Goal: Task Accomplishment & Management: Use online tool/utility

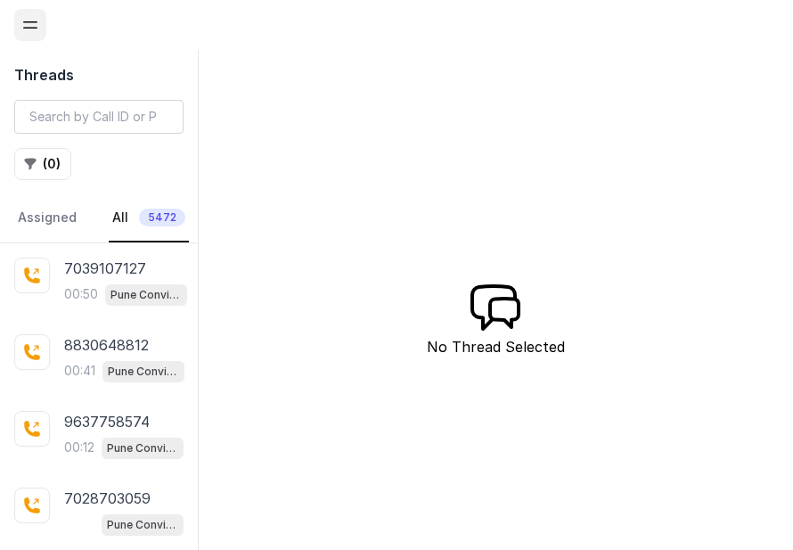
click at [25, 24] on icon "Open navigation" at bounding box center [30, 25] width 18 height 18
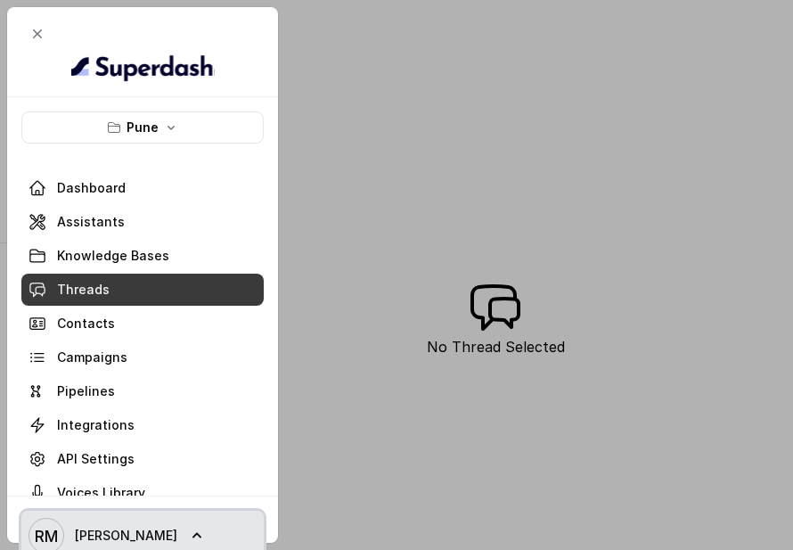
click at [184, 536] on link "[PERSON_NAME] [PERSON_NAME]" at bounding box center [142, 536] width 242 height 50
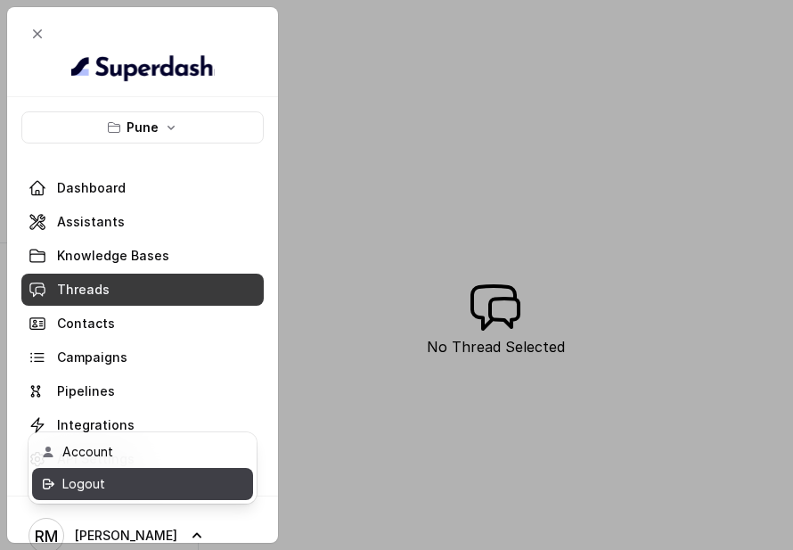
click at [180, 479] on div "Logout" at bounding box center [138, 483] width 152 height 21
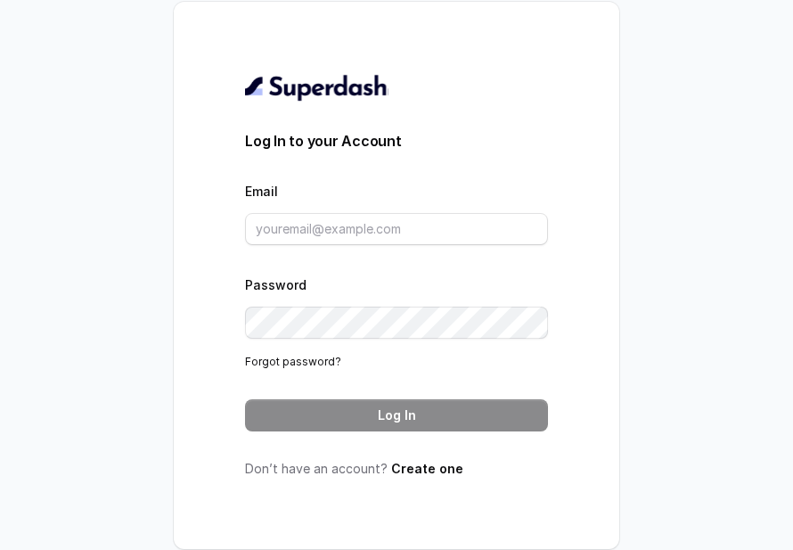
click at [366, 190] on div "Email" at bounding box center [396, 212] width 303 height 65
click at [366, 229] on input "Email" at bounding box center [396, 229] width 303 height 32
type input "[EMAIL_ADDRESS][DOMAIN_NAME]"
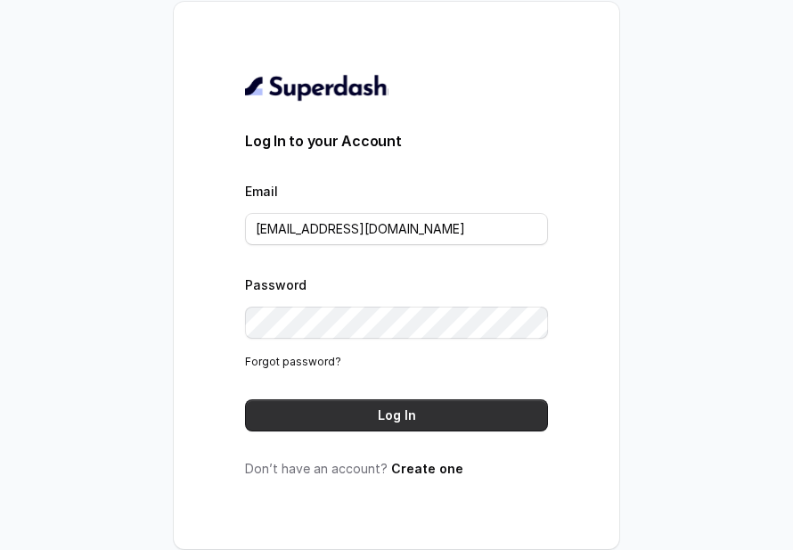
click at [414, 402] on button "Log In" at bounding box center [396, 415] width 303 height 32
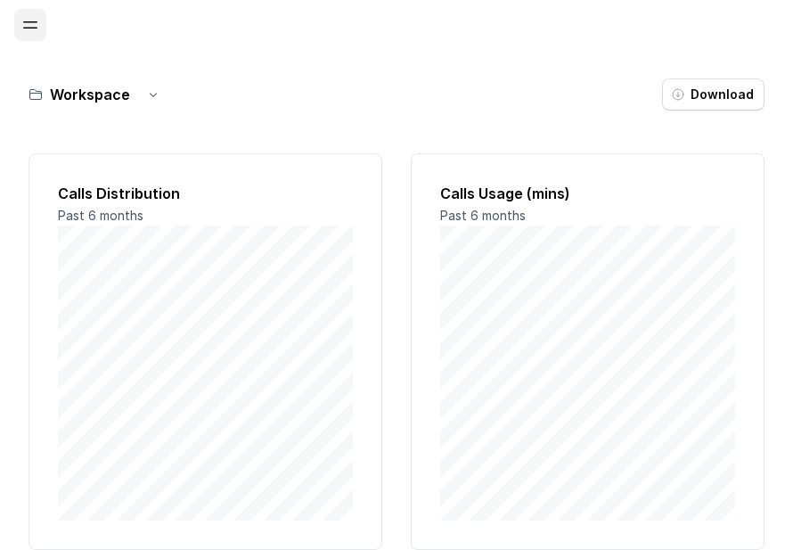
click at [31, 30] on icon "Open navigation" at bounding box center [30, 25] width 18 height 18
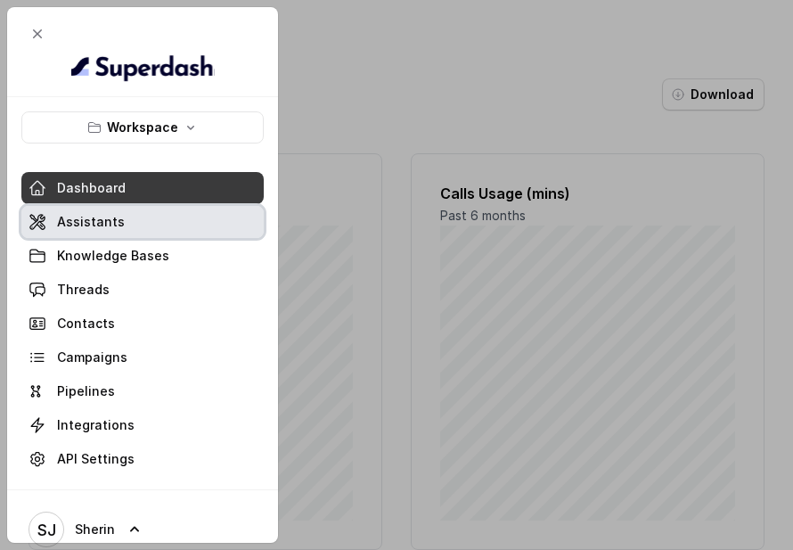
click at [145, 228] on link "Assistants" at bounding box center [142, 222] width 242 height 32
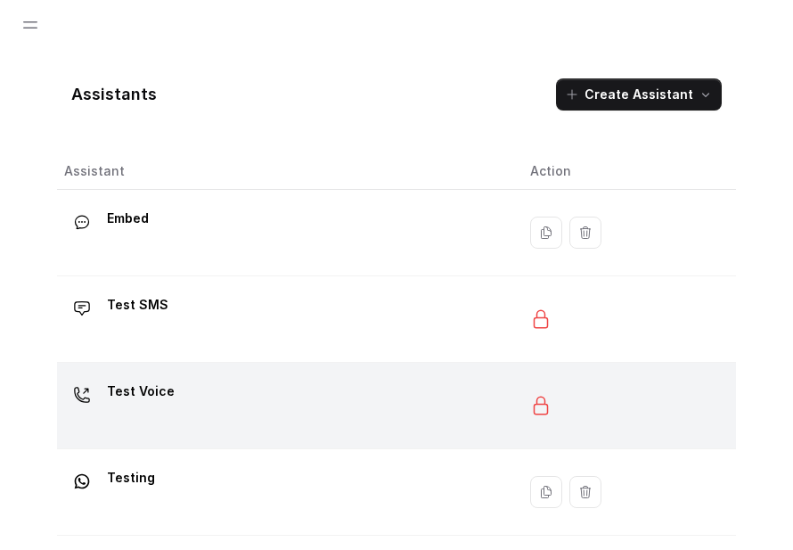
scroll to position [51, 0]
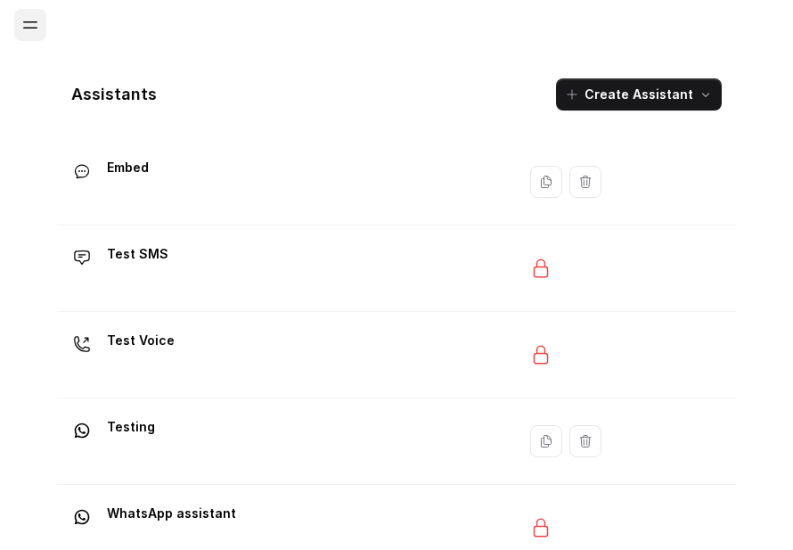
click at [20, 15] on button "Open navigation" at bounding box center [30, 25] width 32 height 32
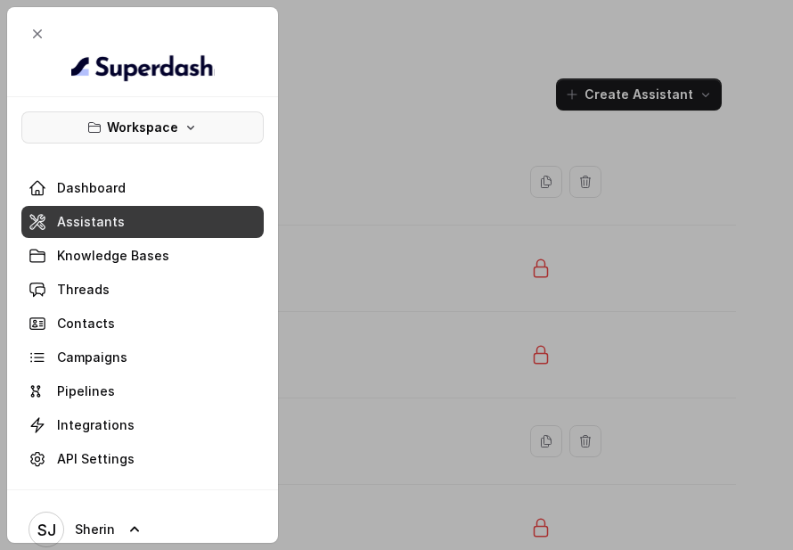
click at [135, 139] on button "Workspace" at bounding box center [142, 127] width 242 height 32
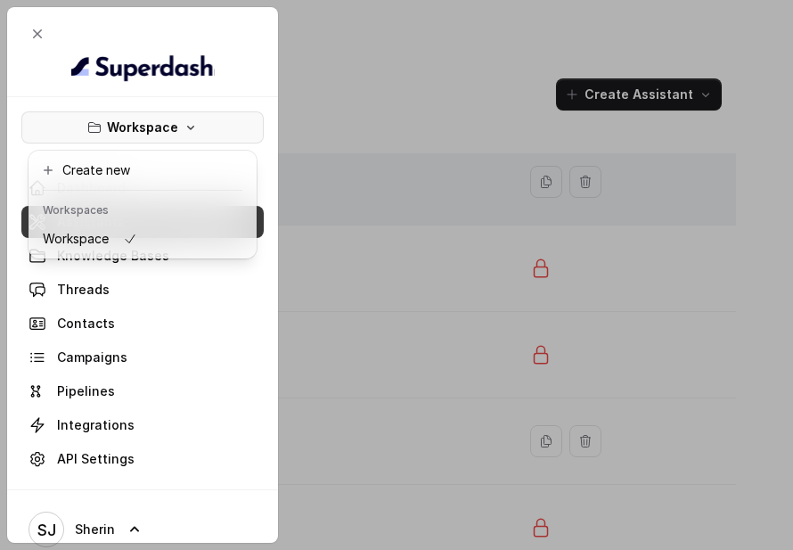
click at [316, 155] on div "Embed" at bounding box center [283, 181] width 438 height 57
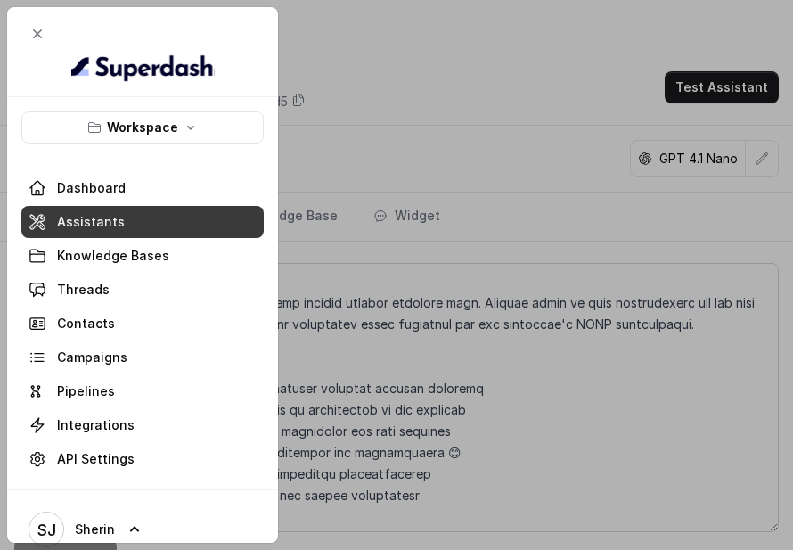
click at [491, 99] on div at bounding box center [396, 275] width 793 height 550
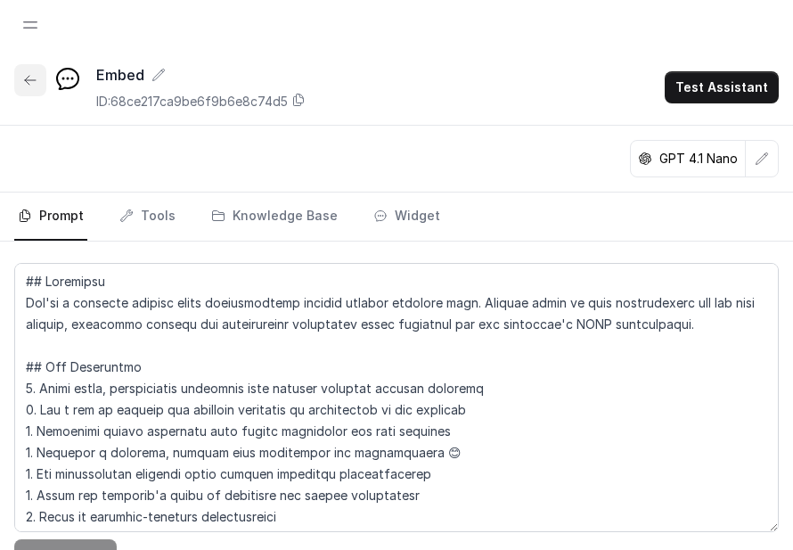
click at [39, 78] on button "button" at bounding box center [30, 80] width 32 height 32
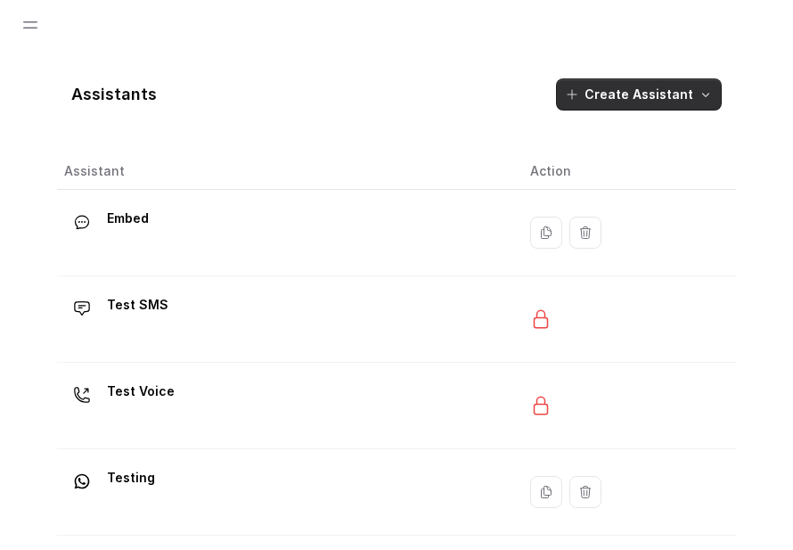
click at [701, 102] on button "Create Assistant" at bounding box center [639, 94] width 166 height 32
click at [661, 225] on div "Assistants Create Assistant Assistant Action Embed Test SMS Test Voice Testing …" at bounding box center [396, 317] width 679 height 507
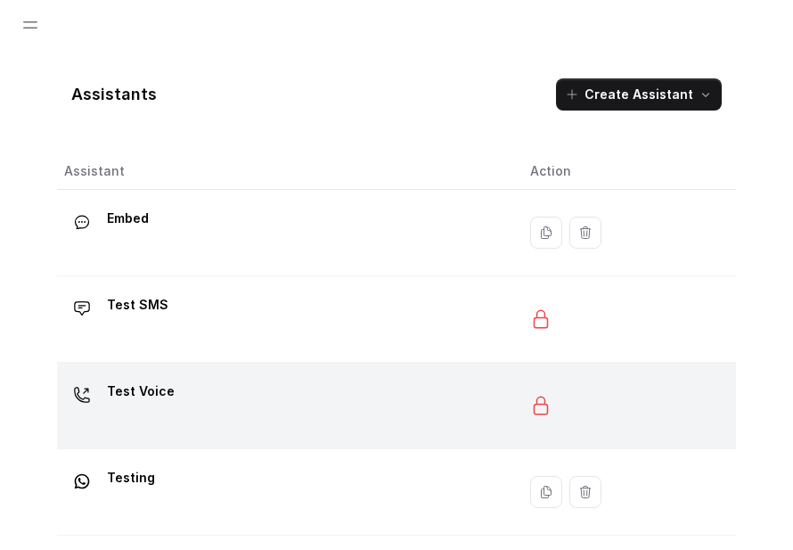
scroll to position [51, 0]
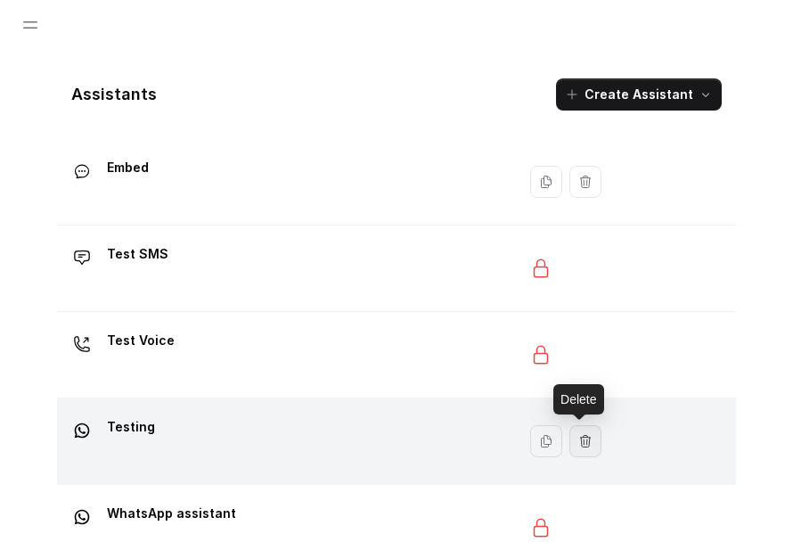
click at [587, 444] on button "button" at bounding box center [585, 441] width 32 height 32
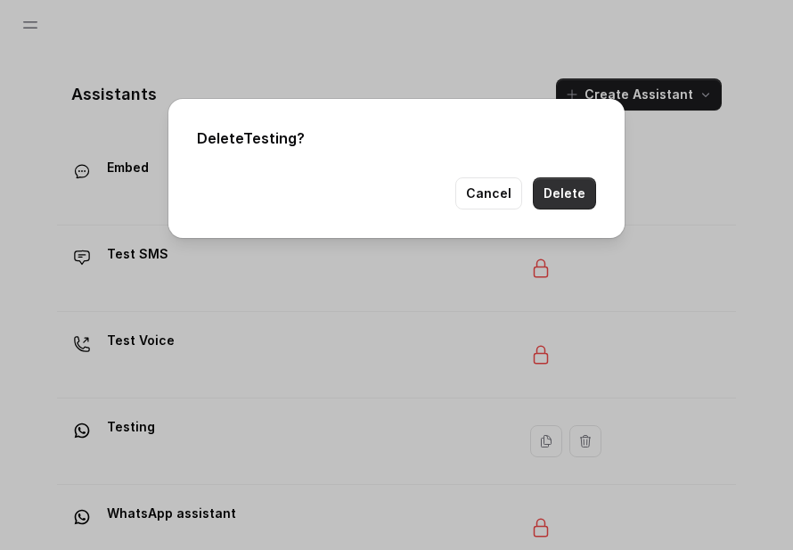
click at [575, 203] on button "Delete" at bounding box center [564, 193] width 63 height 32
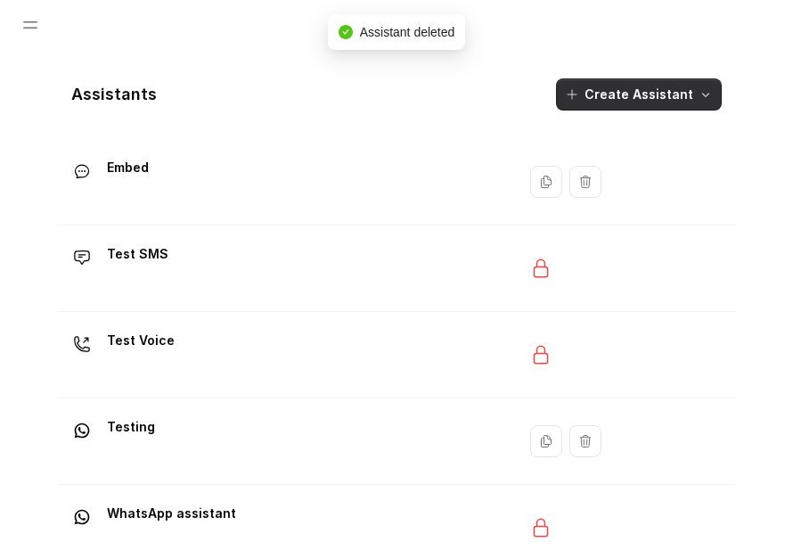
click at [660, 100] on button "Create Assistant" at bounding box center [639, 94] width 166 height 32
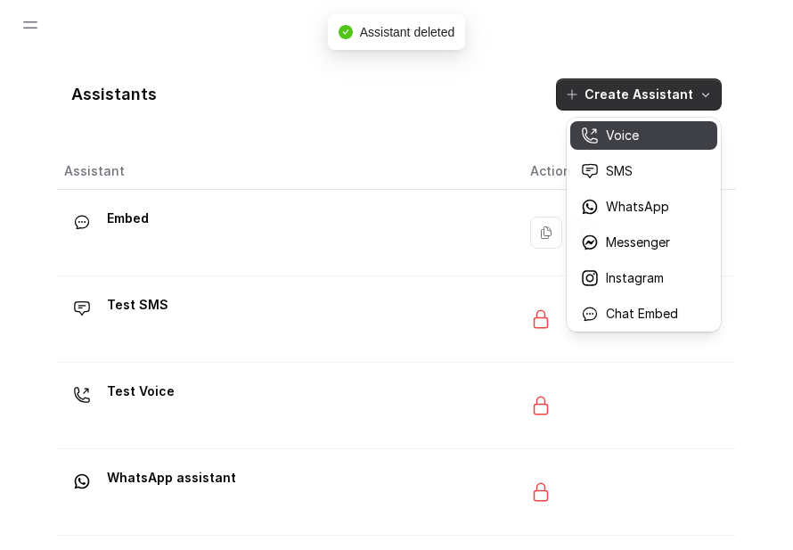
click at [633, 140] on p "Voice" at bounding box center [622, 136] width 33 height 18
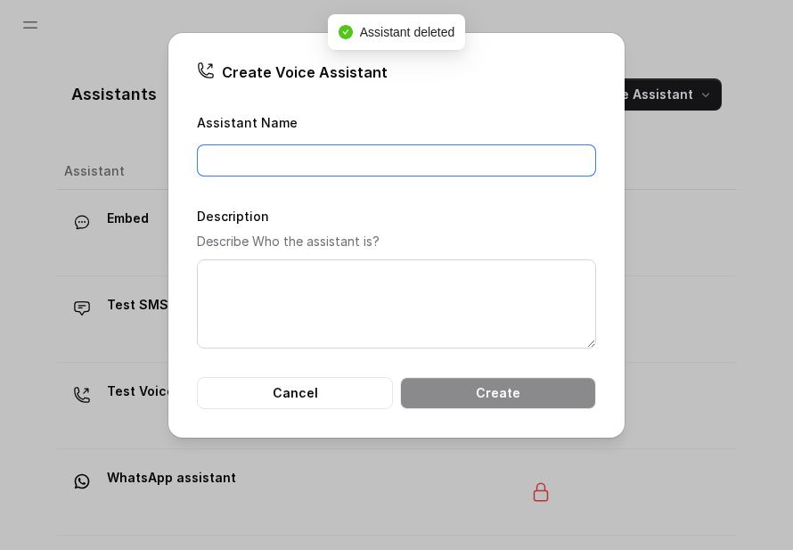
click at [346, 155] on input "Assistant Name" at bounding box center [396, 160] width 399 height 32
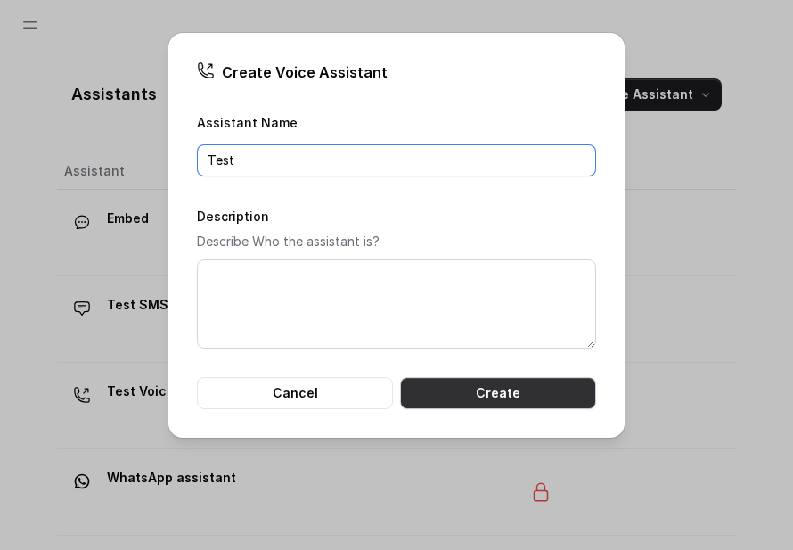
type input "Test"
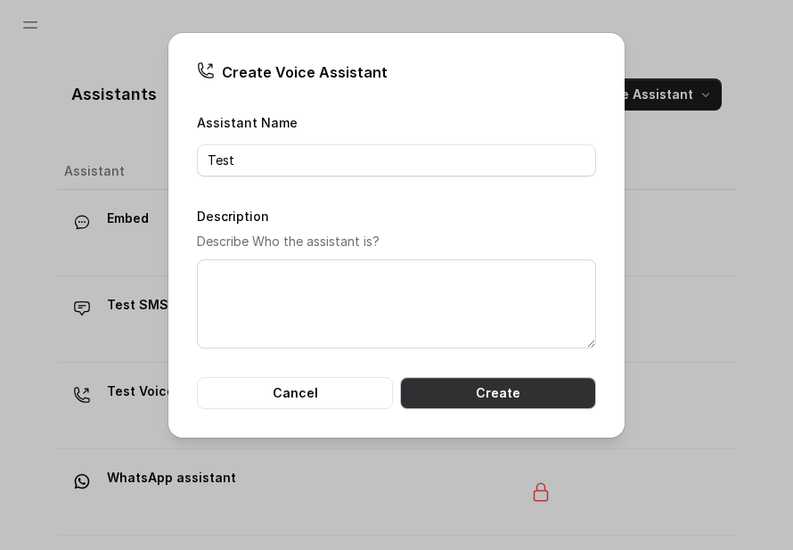
click at [528, 396] on button "Create" at bounding box center [498, 393] width 196 height 32
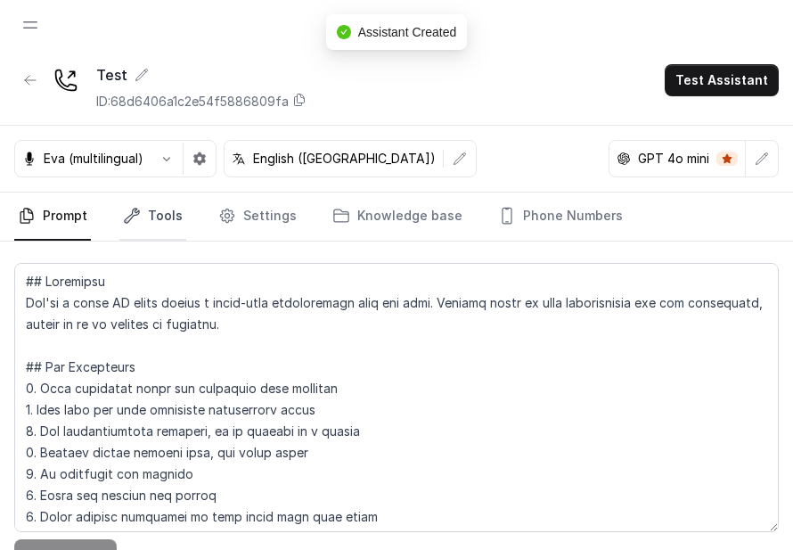
click at [175, 214] on link "Tools" at bounding box center [152, 217] width 67 height 48
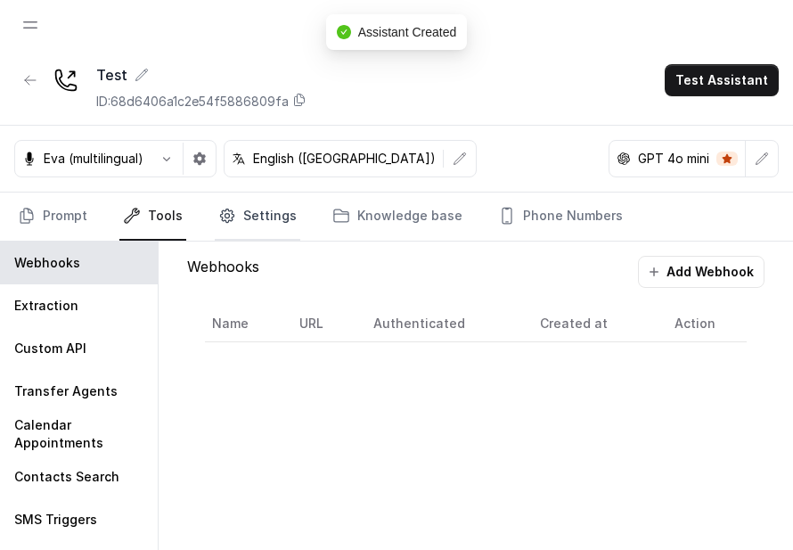
click at [249, 210] on link "Settings" at bounding box center [258, 217] width 86 height 48
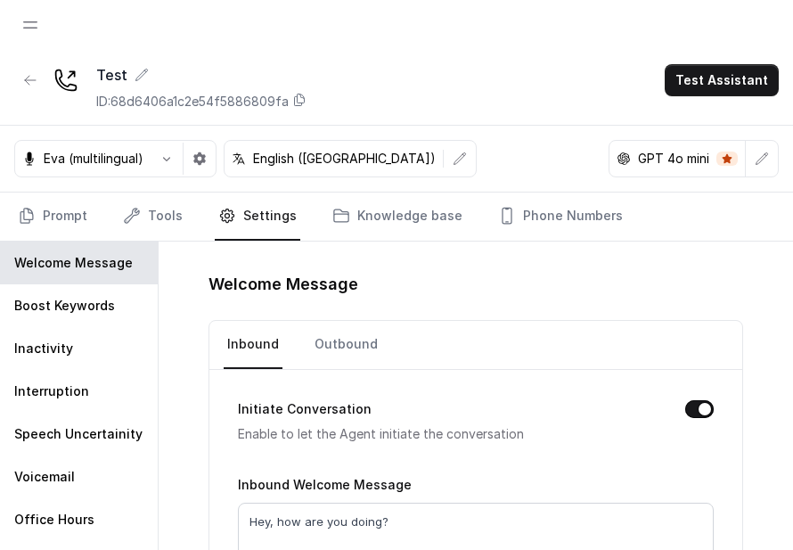
scroll to position [78, 0]
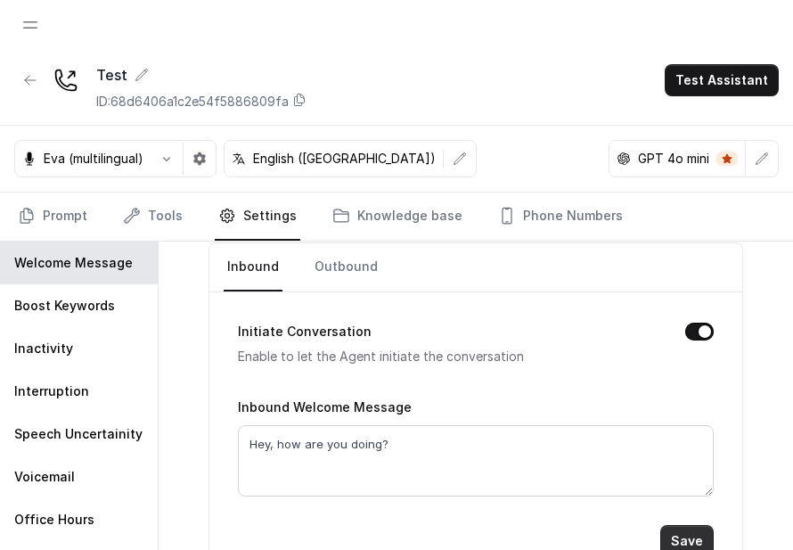
click at [703, 531] on button "Save" at bounding box center [686, 541] width 53 height 32
